Goal: Information Seeking & Learning: Learn about a topic

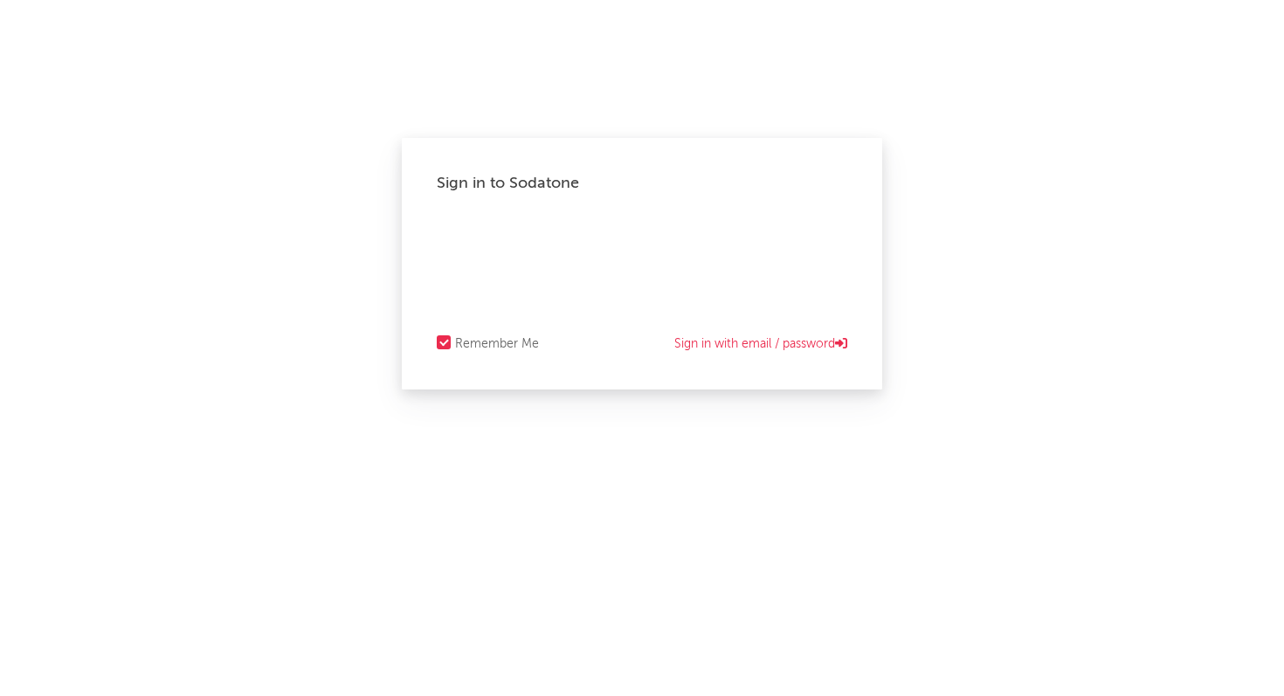
select select "recorded_music"
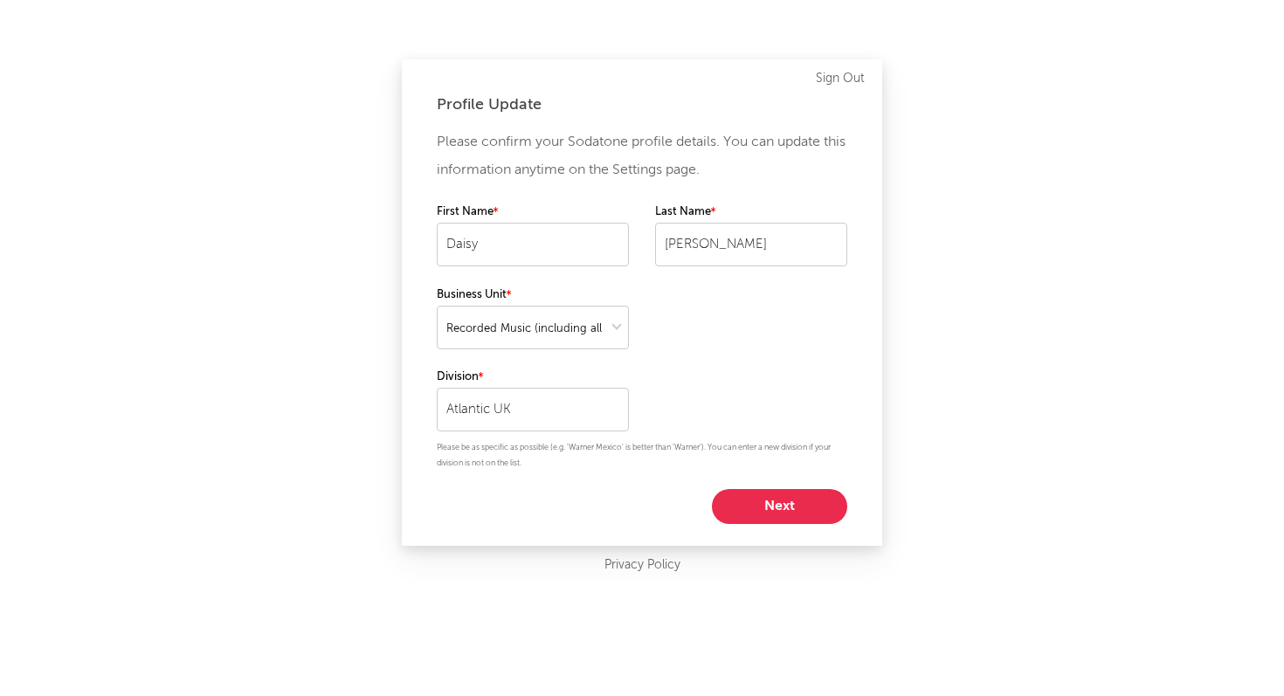
click at [794, 508] on button "Next" at bounding box center [779, 506] width 135 height 35
select select "marketing"
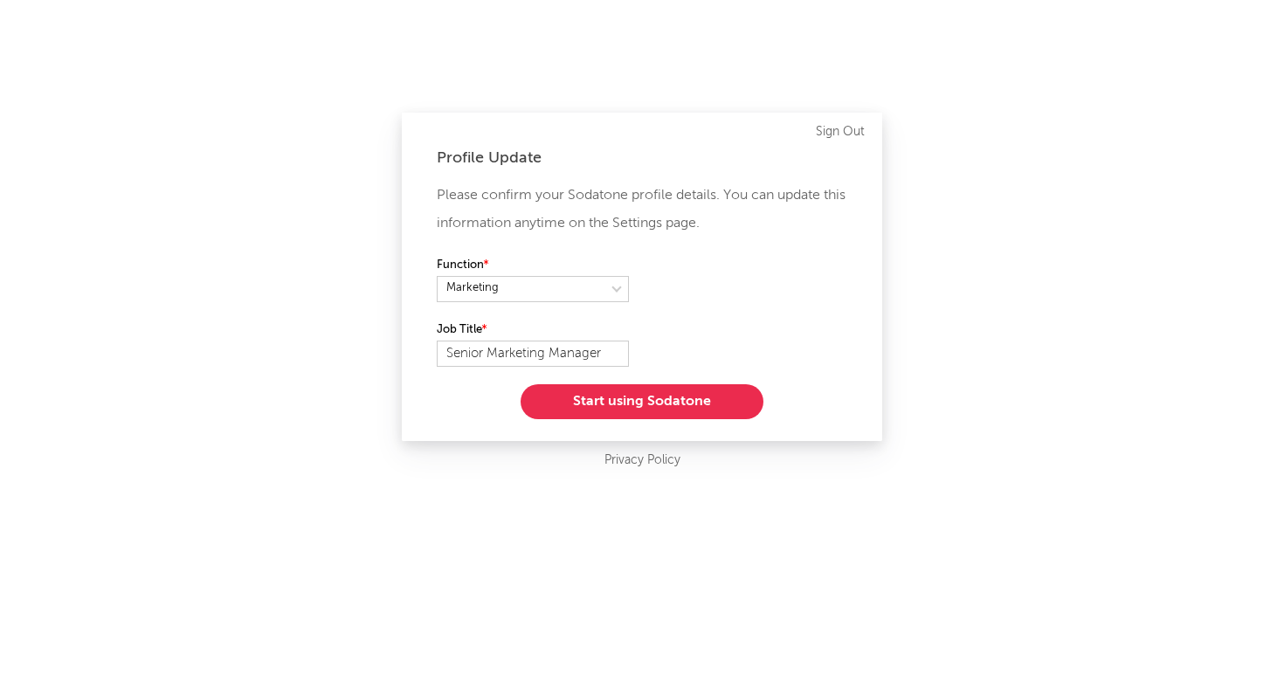
click at [697, 405] on button "Start using Sodatone" at bounding box center [642, 401] width 243 height 35
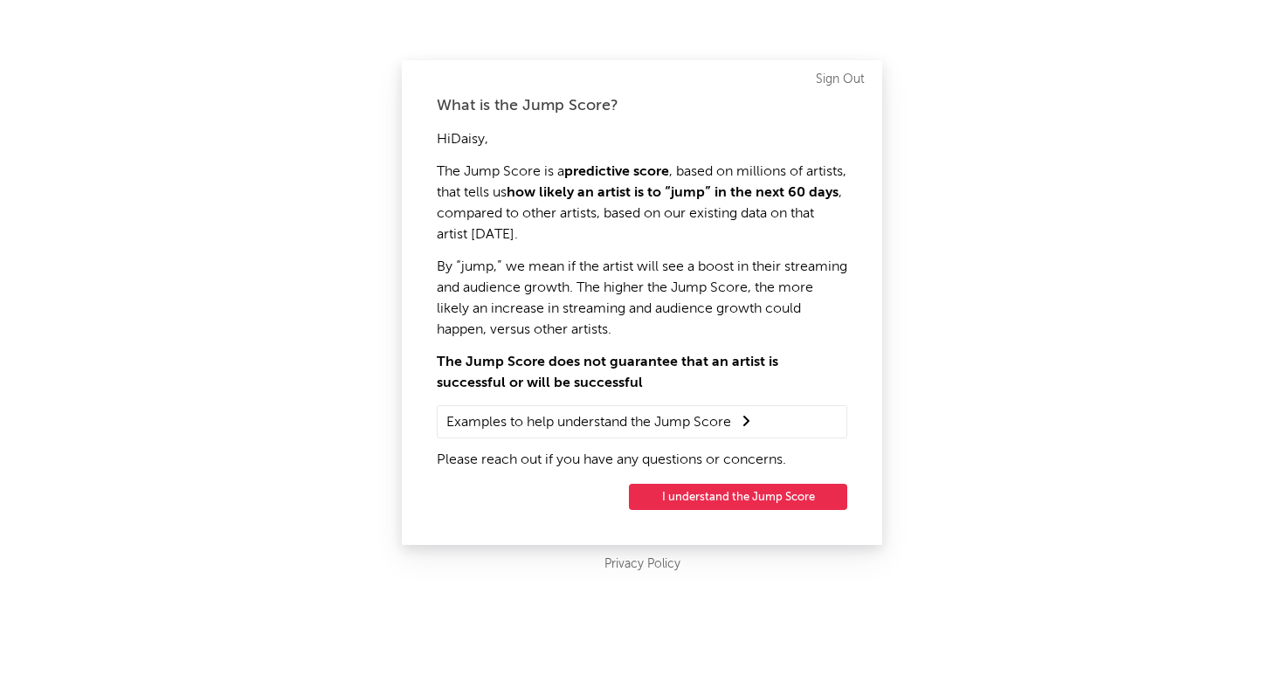
click at [706, 500] on button "I understand the Jump Score" at bounding box center [738, 497] width 218 height 26
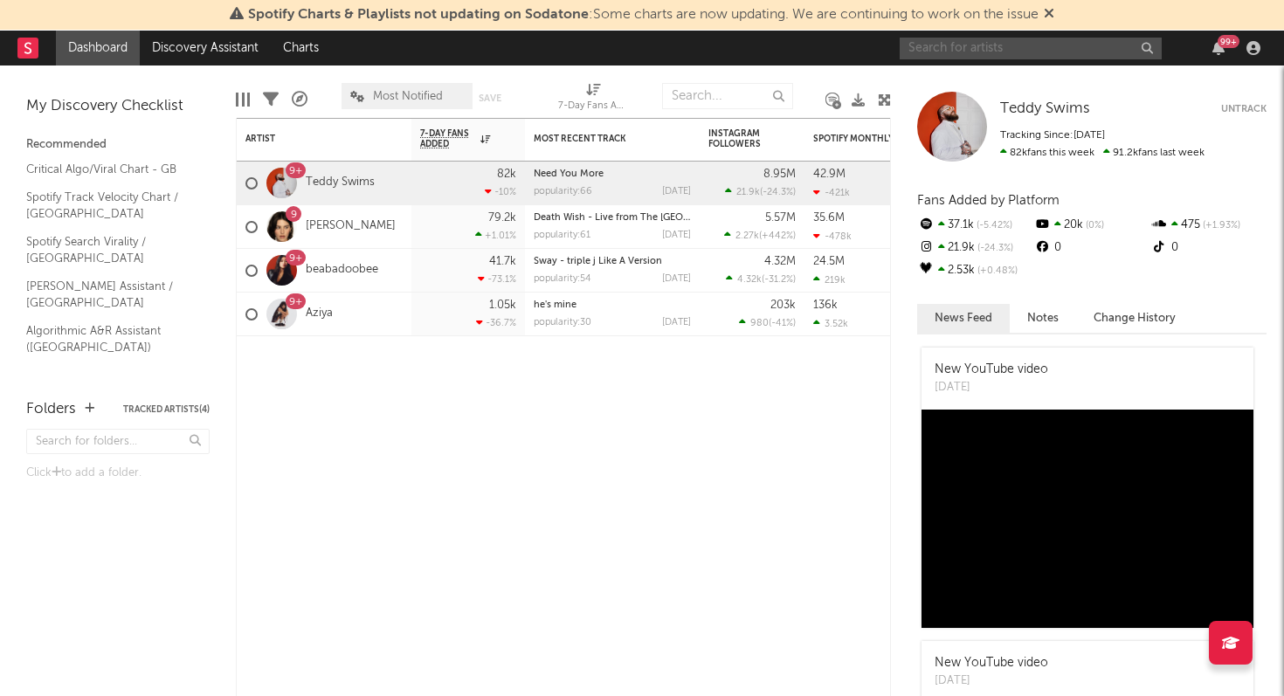
click at [992, 45] on input "text" at bounding box center [1031, 49] width 262 height 22
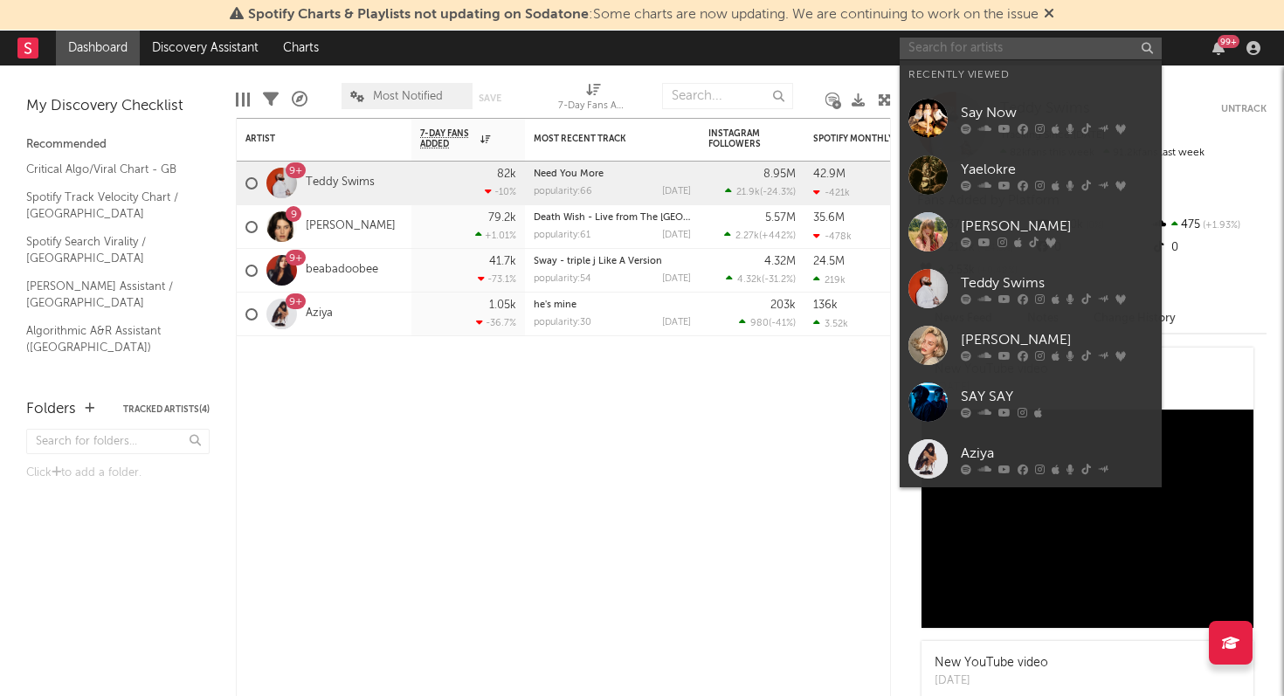
type input "a"
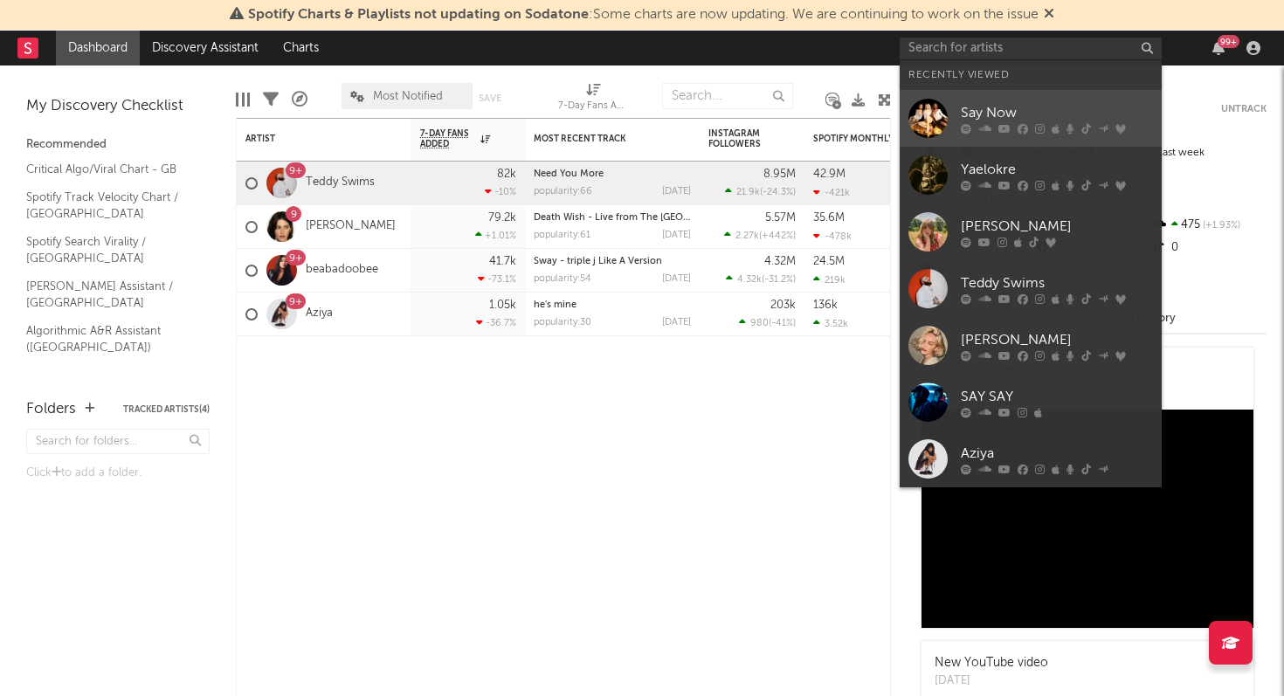
click at [1015, 114] on div "Say Now" at bounding box center [1057, 112] width 192 height 21
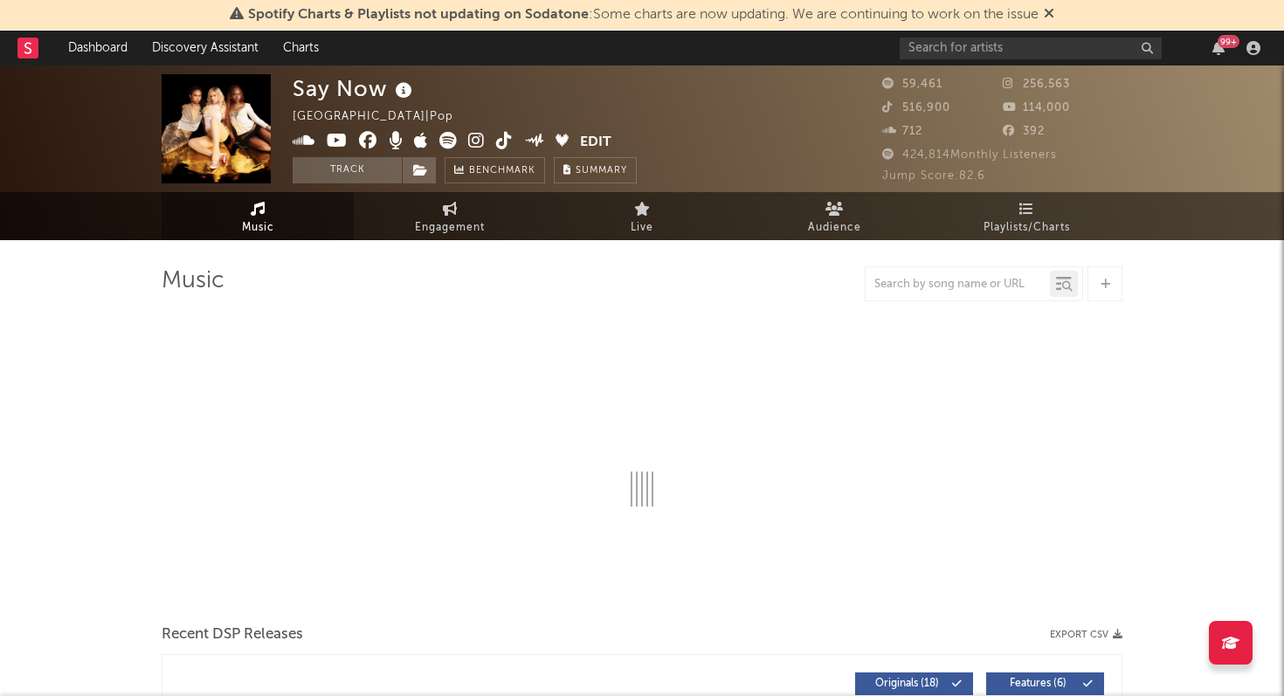
select select "6m"
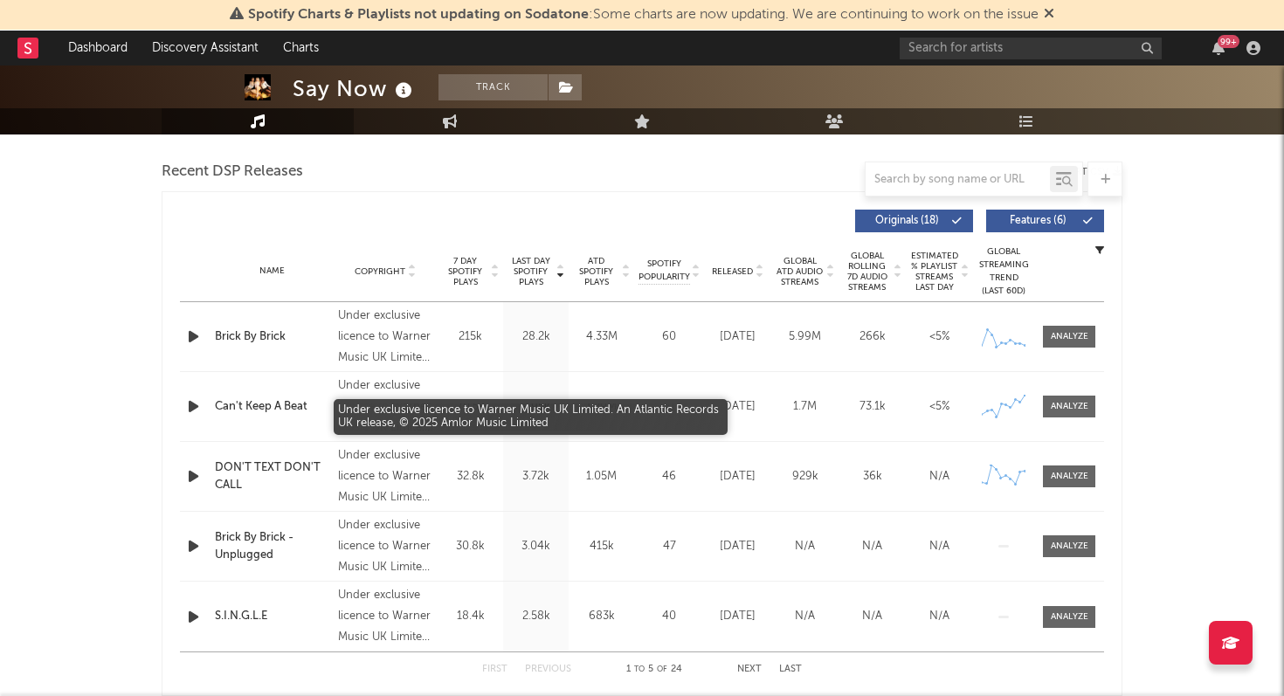
scroll to position [643, 0]
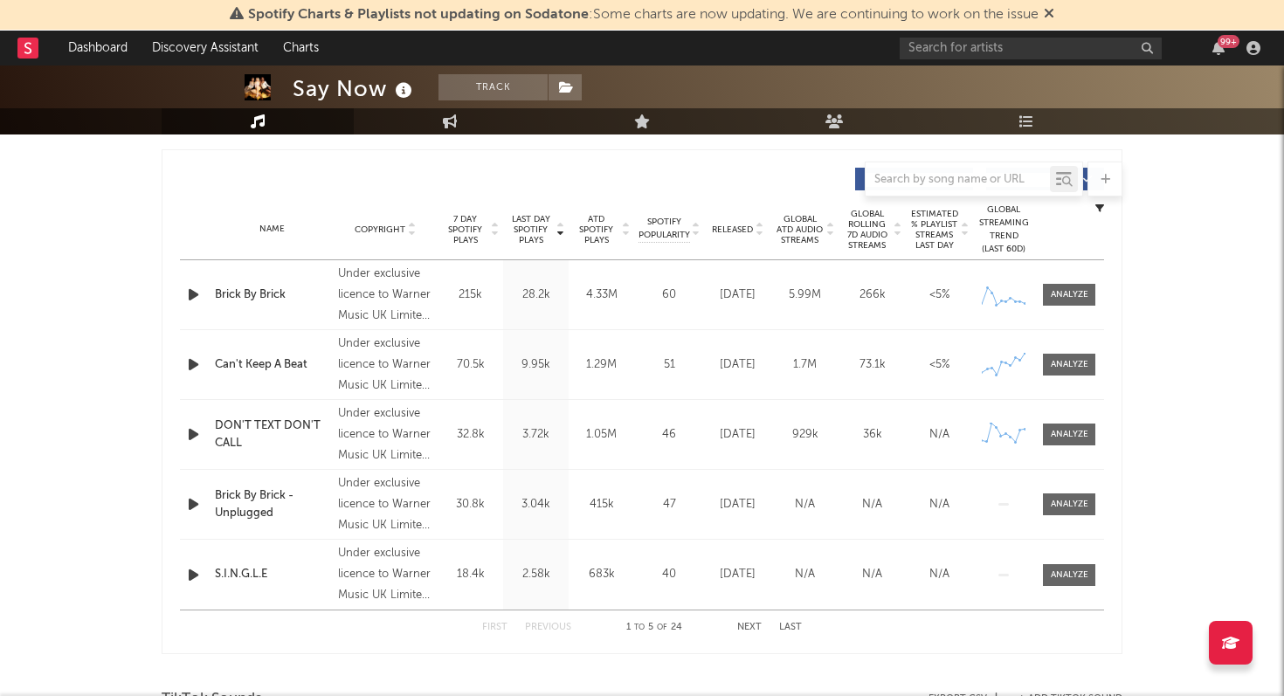
click at [245, 298] on div "Brick By Brick" at bounding box center [272, 295] width 114 height 17
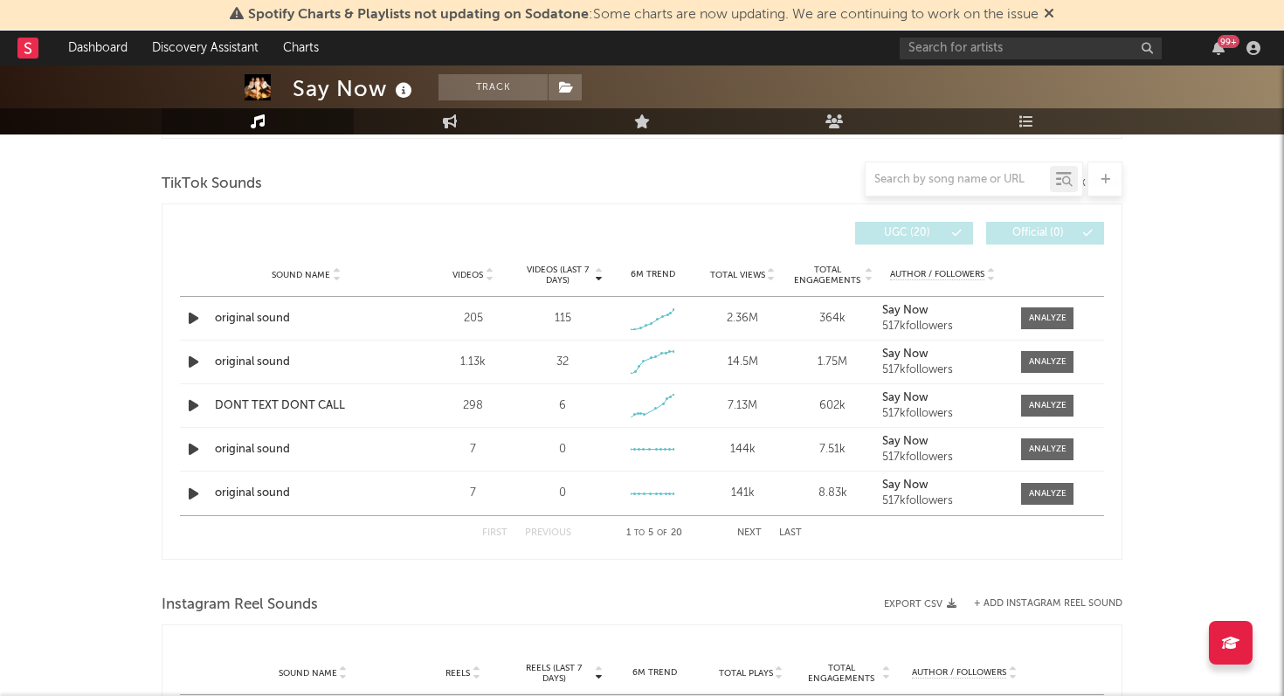
scroll to position [1156, 0]
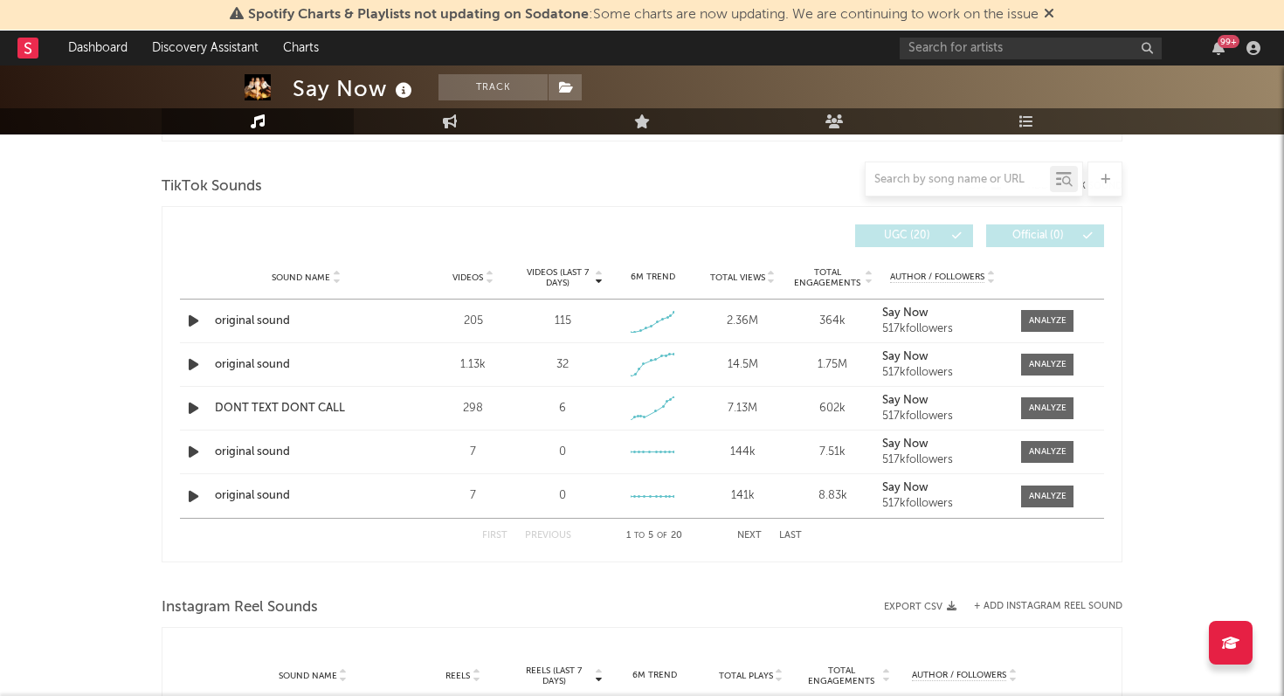
click at [734, 278] on span "Total Views" at bounding box center [737, 278] width 55 height 10
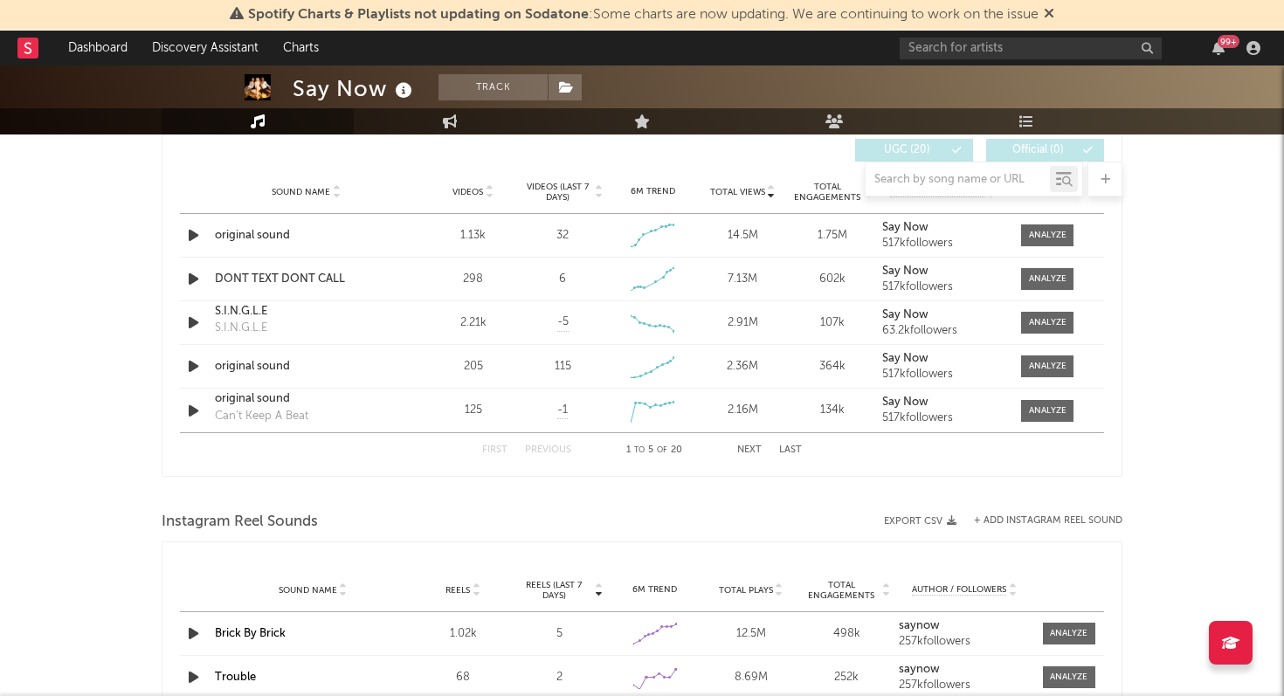
scroll to position [1244, 0]
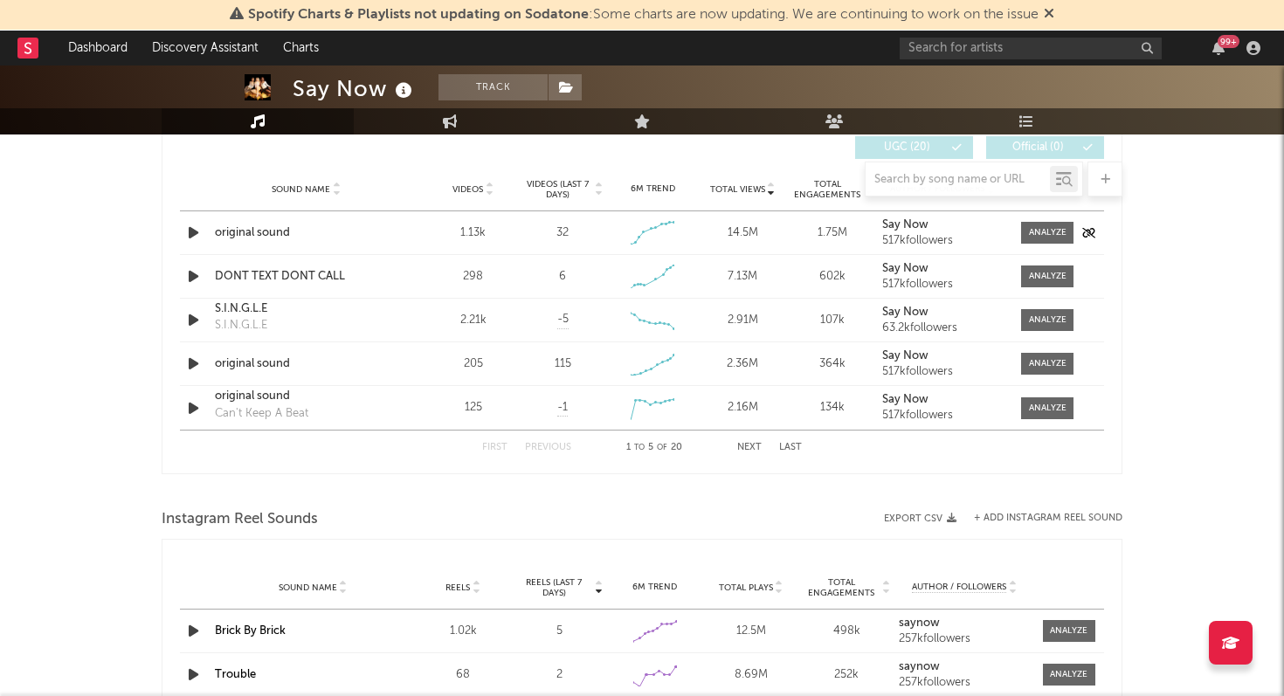
click at [271, 237] on div "original sound" at bounding box center [306, 233] width 183 height 17
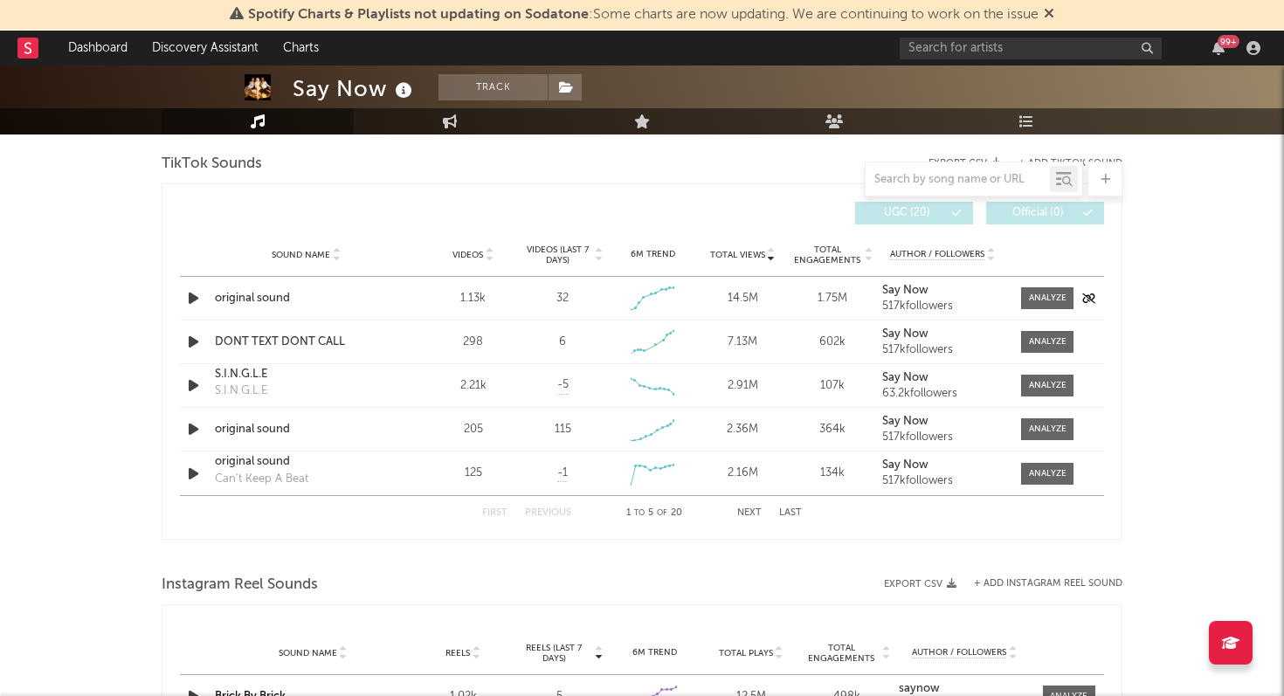
scroll to position [1177, 0]
